Goal: Information Seeking & Learning: Check status

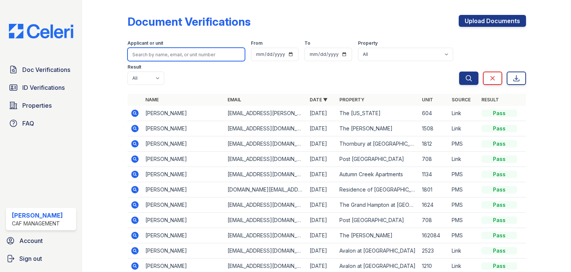
click at [146, 52] on input "search" at bounding box center [187, 54] width 118 height 13
type input "SANDRA BRU"
click at [459, 71] on button "Search" at bounding box center [468, 77] width 19 height 13
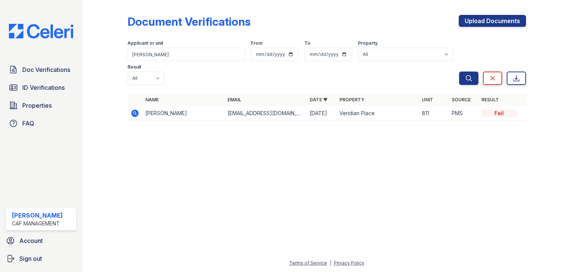
click at [131, 109] on icon at bounding box center [135, 113] width 9 height 9
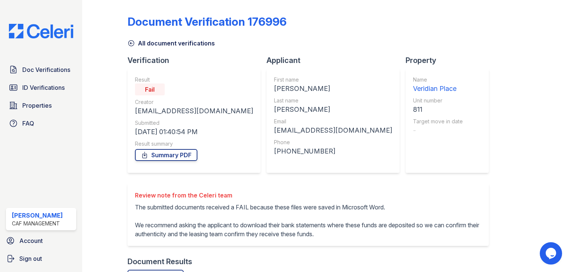
drag, startPoint x: 553, startPoint y: 180, endPoint x: 403, endPoint y: 112, distance: 164.6
click at [553, 180] on div at bounding box center [542, 191] width 33 height 376
click at [30, 71] on span "Doc Verifications" at bounding box center [46, 69] width 48 height 9
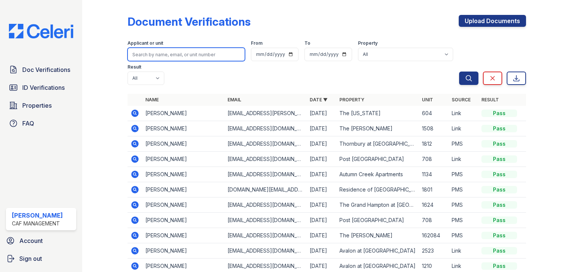
click at [145, 51] on input "search" at bounding box center [187, 54] width 118 height 13
type input "trevin"
click at [459, 71] on button "Search" at bounding box center [468, 77] width 19 height 13
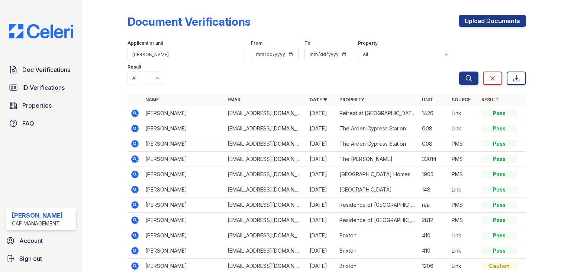
click at [136, 113] on icon at bounding box center [134, 112] width 7 height 7
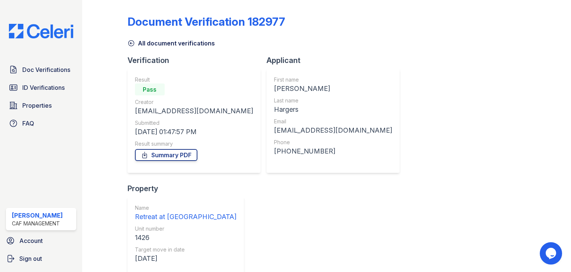
scroll to position [60, 0]
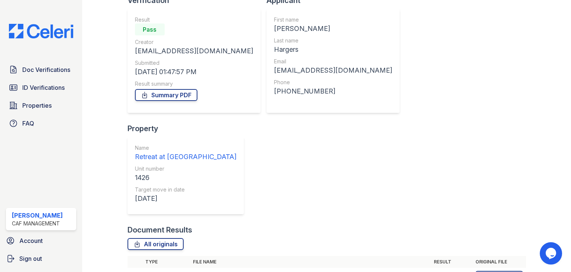
click at [137, 271] on icon at bounding box center [134, 276] width 7 height 7
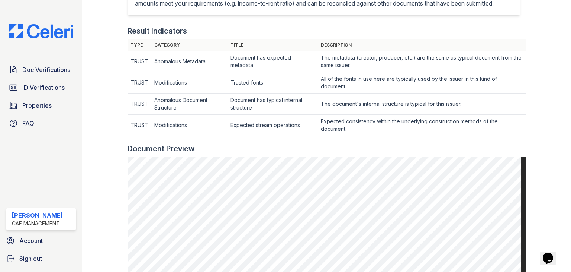
scroll to position [205, 0]
click at [555, 186] on main "Document 587433 Result Details Back to verification request Document info Origi…" at bounding box center [326, 136] width 489 height 272
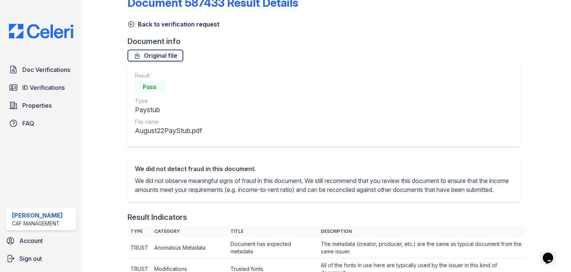
scroll to position [16, 0]
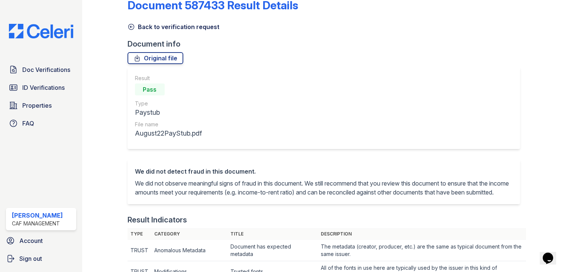
click at [131, 26] on icon at bounding box center [131, 27] width 6 height 6
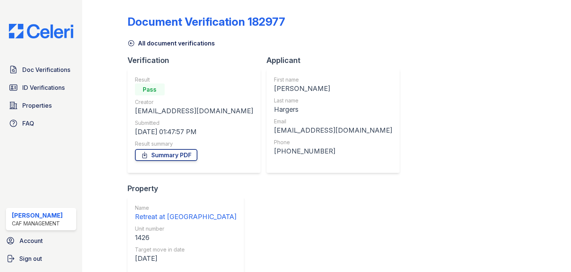
scroll to position [60, 0]
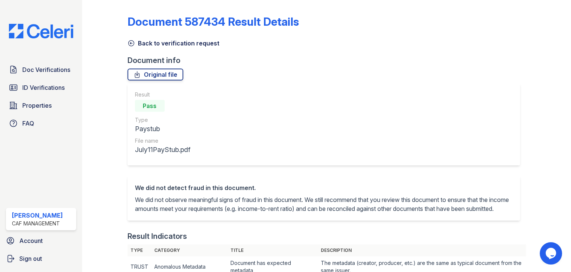
click at [129, 39] on icon at bounding box center [131, 42] width 7 height 7
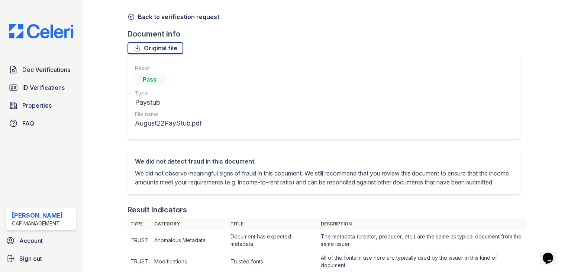
scroll to position [26, 0]
click at [130, 17] on icon at bounding box center [131, 18] width 6 height 6
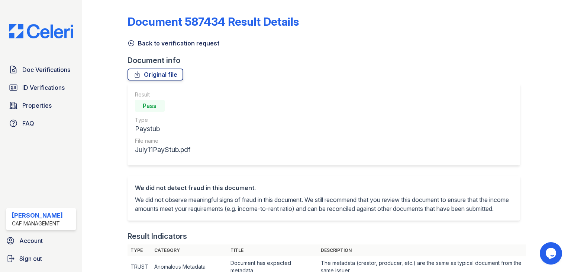
click at [135, 37] on div "Back to verification request" at bounding box center [327, 40] width 399 height 13
click at [134, 44] on icon at bounding box center [131, 42] width 7 height 7
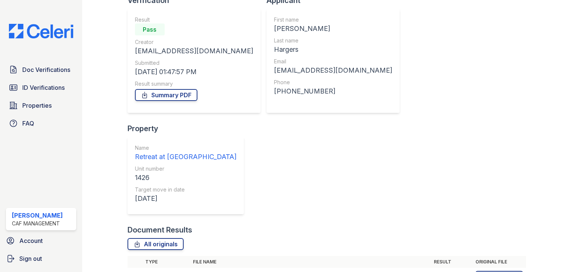
scroll to position [60, 0]
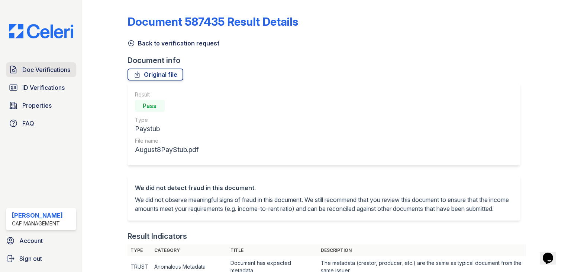
click at [44, 73] on span "Doc Verifications" at bounding box center [46, 69] width 48 height 9
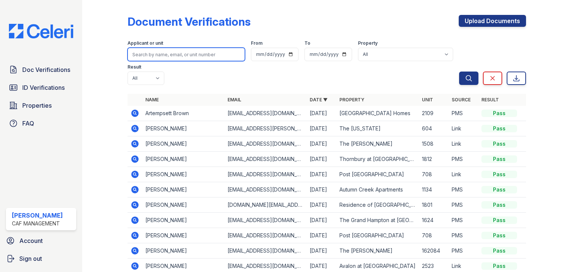
click at [164, 54] on input "search" at bounding box center [187, 54] width 118 height 13
type input "trevin"
click at [459, 71] on button "Search" at bounding box center [468, 77] width 19 height 13
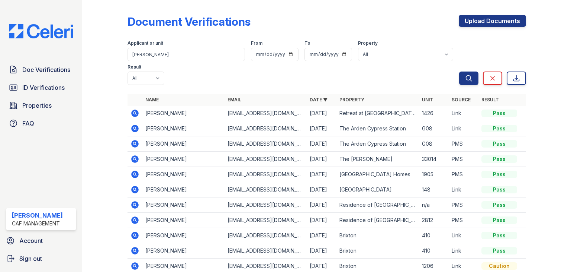
scroll to position [58, 0]
